Goal: Information Seeking & Learning: Learn about a topic

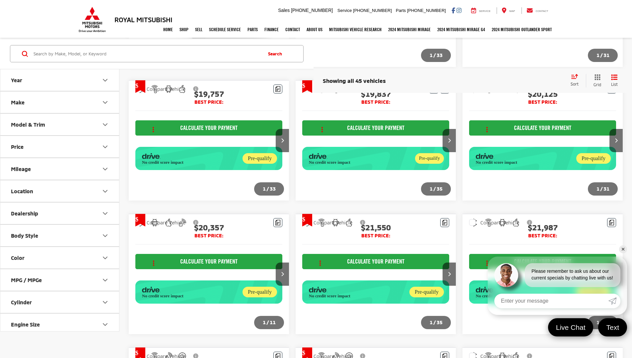
scroll to position [778, 0]
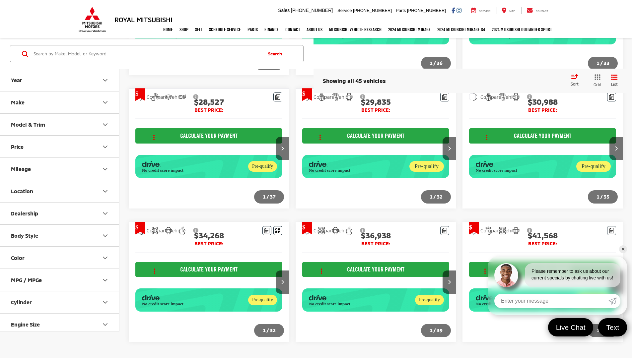
scroll to position [765, 0]
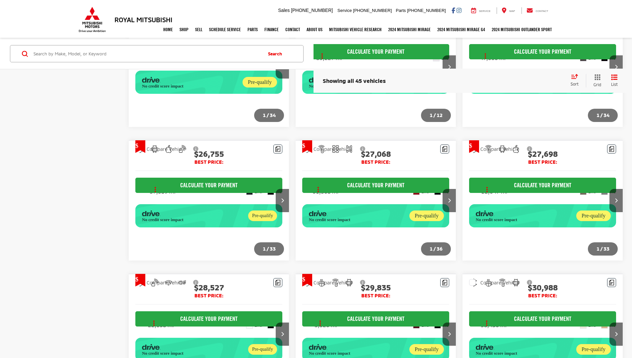
scroll to position [515, 0]
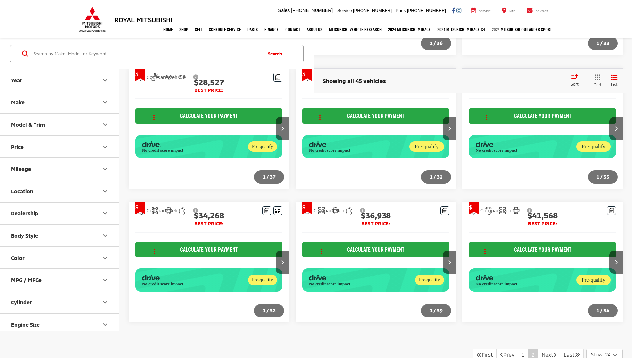
scroll to position [765, 0]
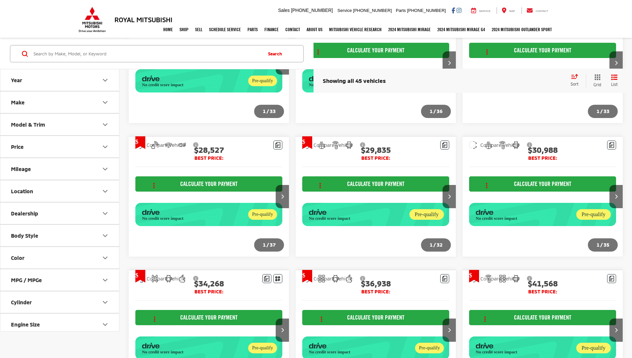
scroll to position [765, 0]
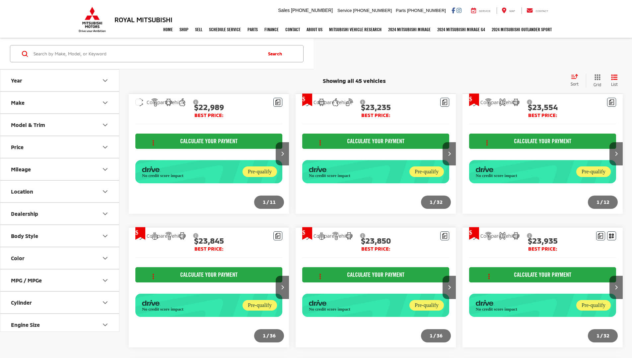
scroll to position [765, 0]
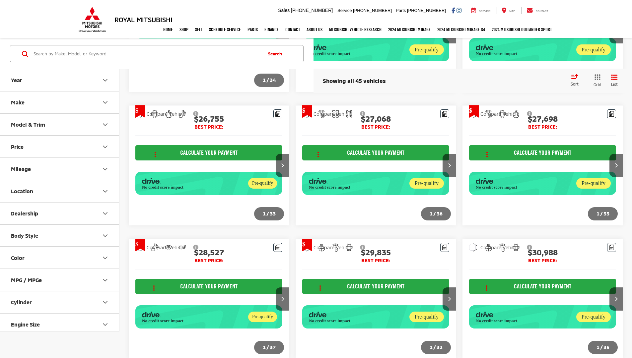
scroll to position [625, 0]
